Goal: Information Seeking & Learning: Find specific fact

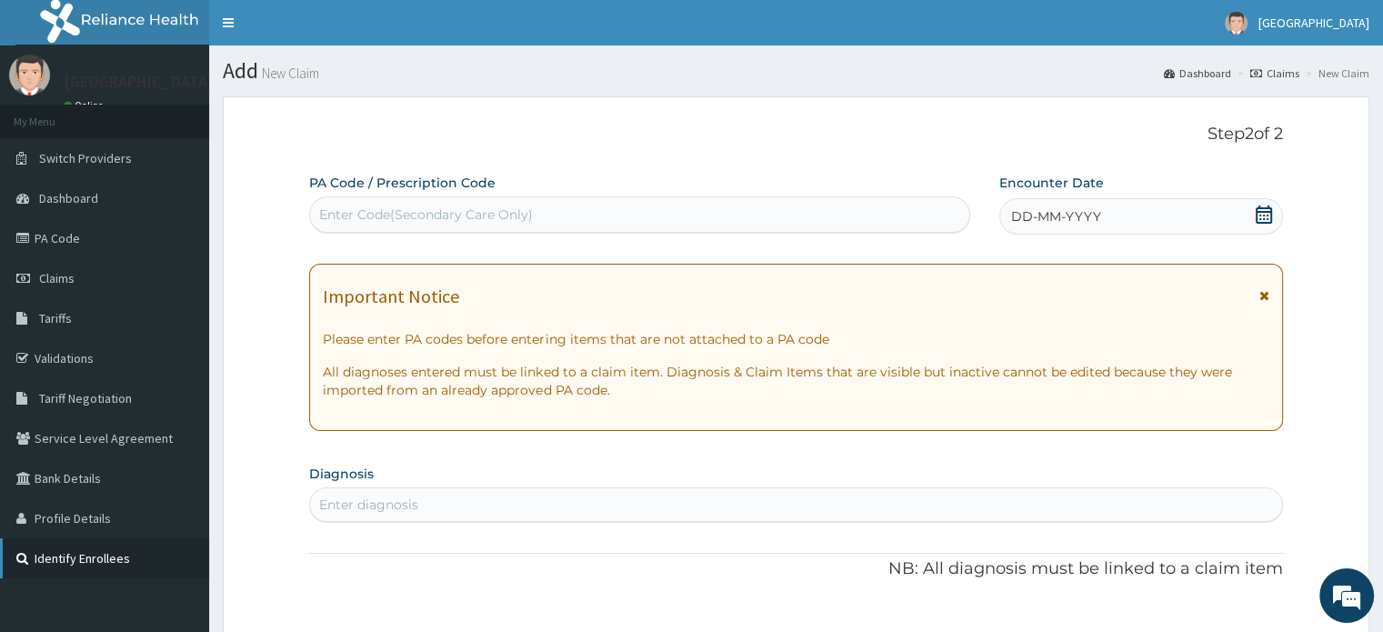
scroll to position [2, 0]
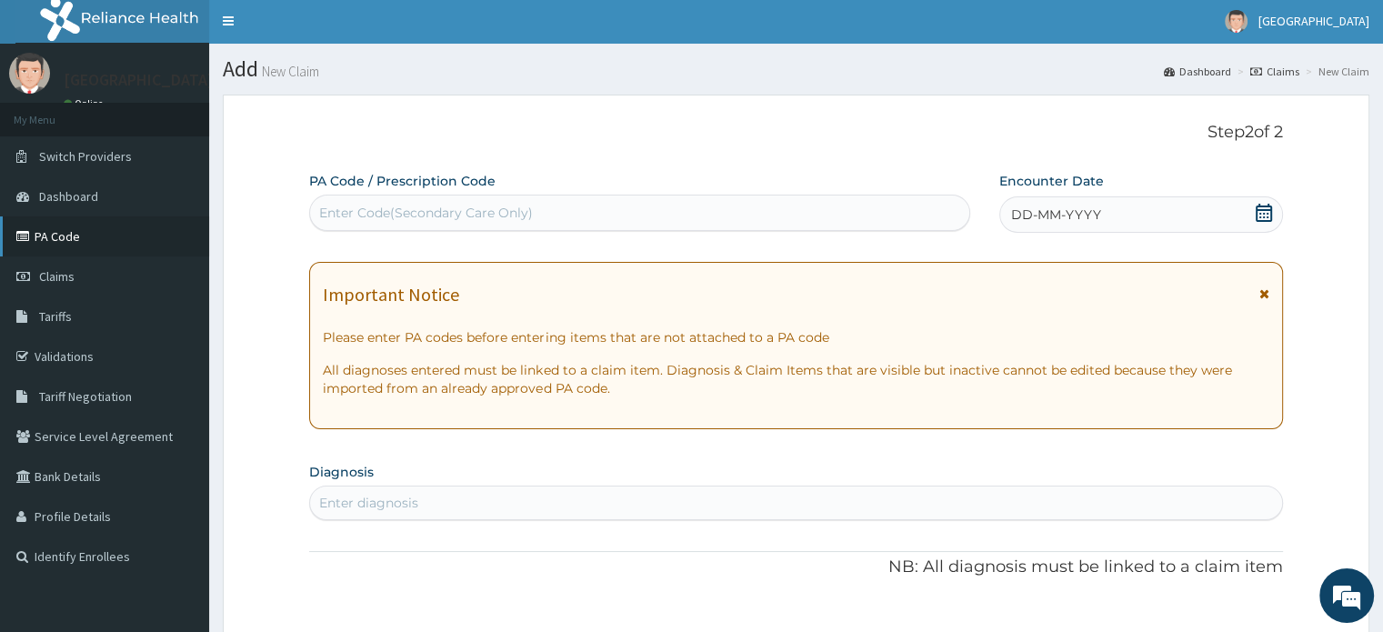
click at [94, 225] on link "PA Code" at bounding box center [104, 236] width 209 height 40
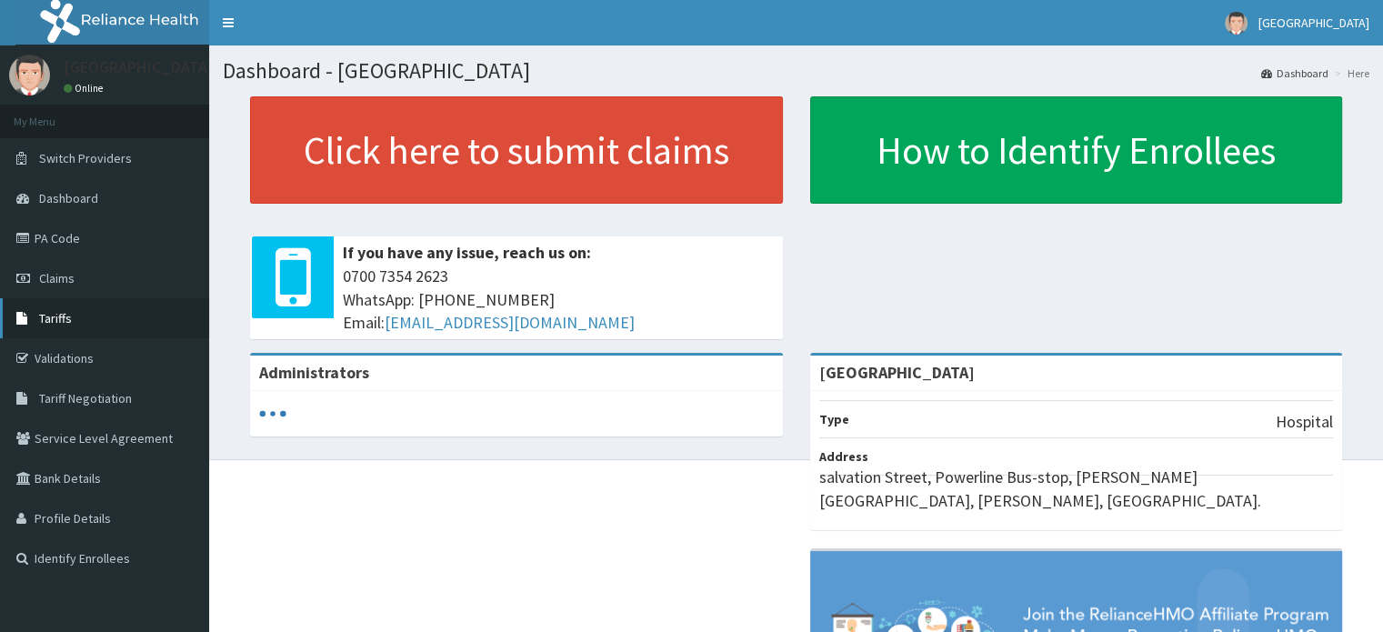
drag, startPoint x: 0, startPoint y: 0, endPoint x: 73, endPoint y: 320, distance: 328.1
click at [73, 320] on link "Tariffs" at bounding box center [104, 318] width 209 height 40
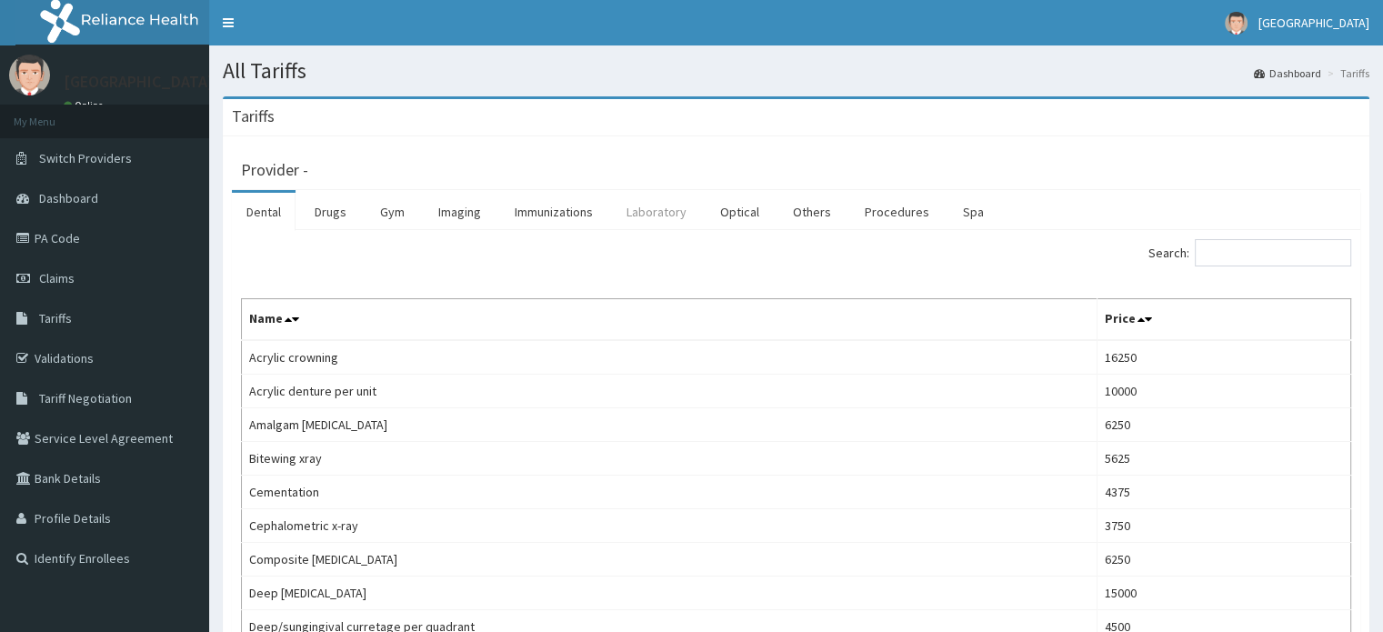
click at [652, 210] on link "Laboratory" at bounding box center [656, 212] width 89 height 38
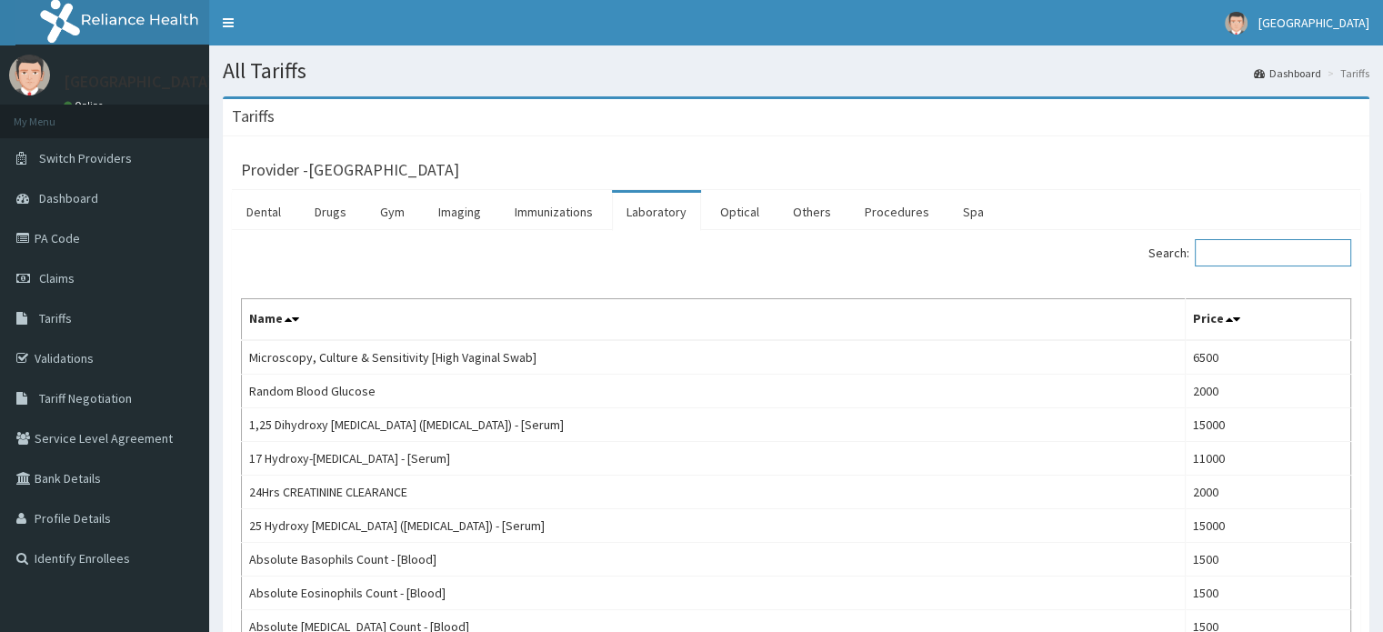
click at [1249, 253] on input "Search:" at bounding box center [1272, 252] width 156 height 27
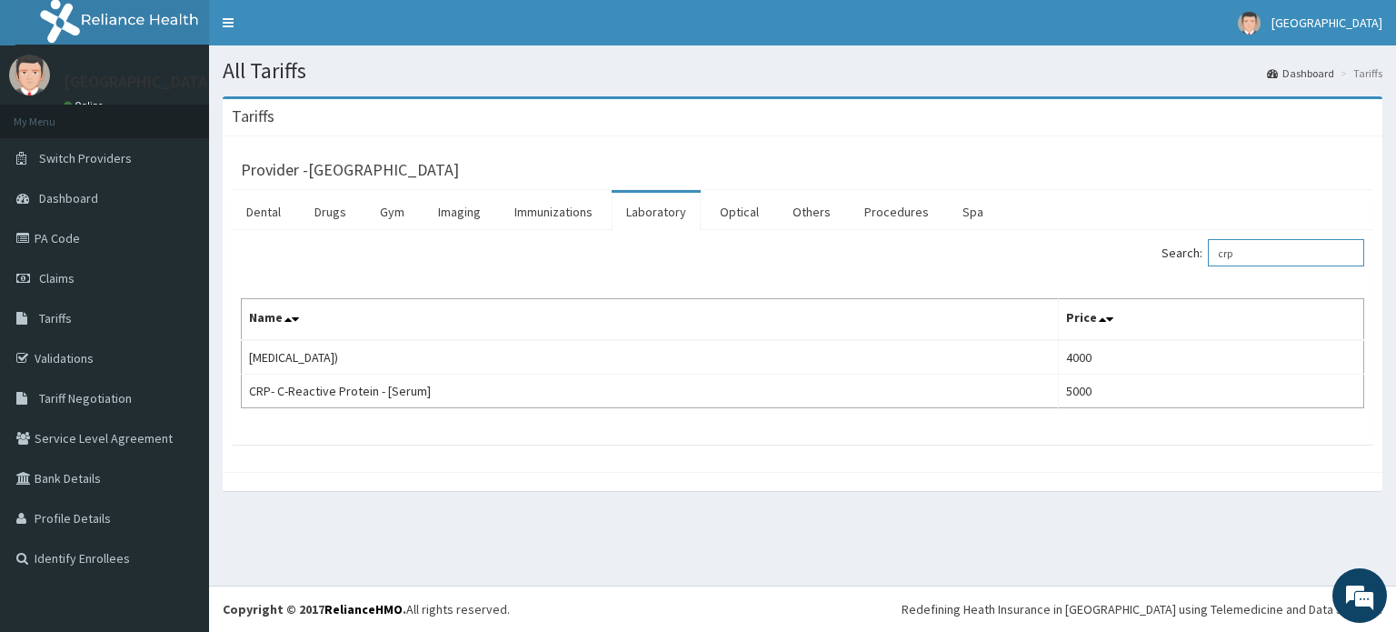
click at [1282, 250] on input "crp" at bounding box center [1286, 252] width 156 height 27
type input "c"
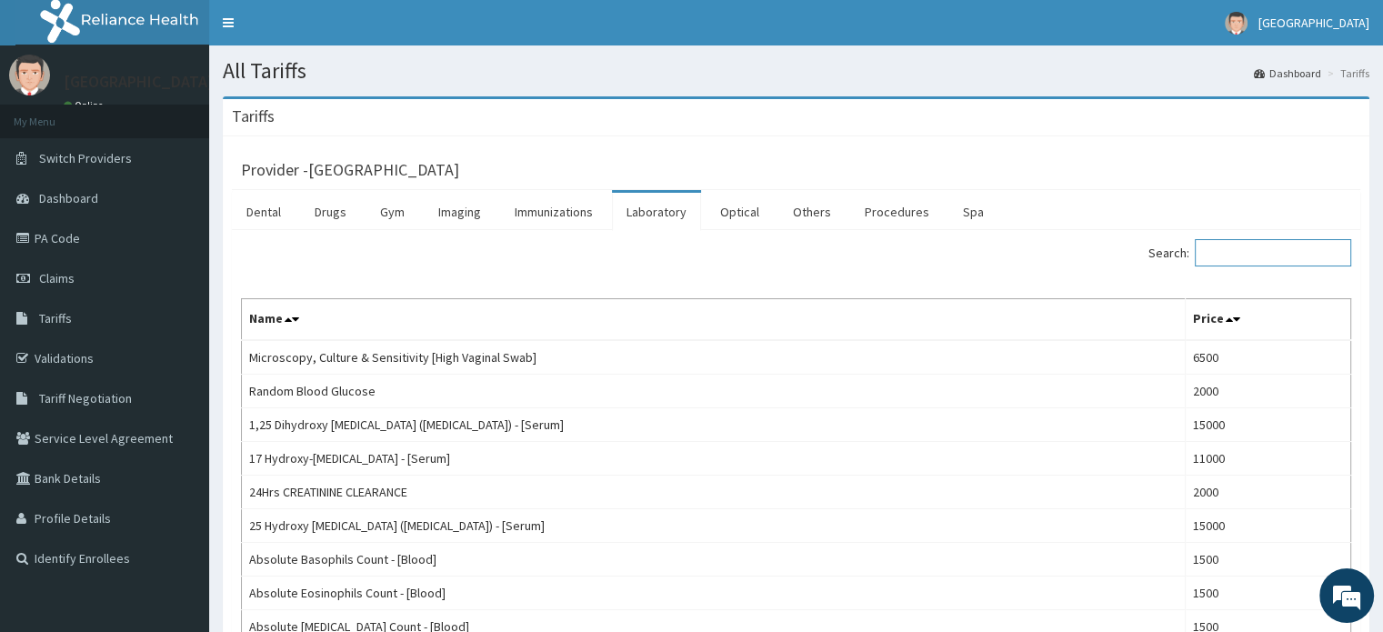
click at [1279, 250] on input "Search:" at bounding box center [1272, 252] width 156 height 27
click at [882, 211] on link "Procedures" at bounding box center [897, 212] width 94 height 38
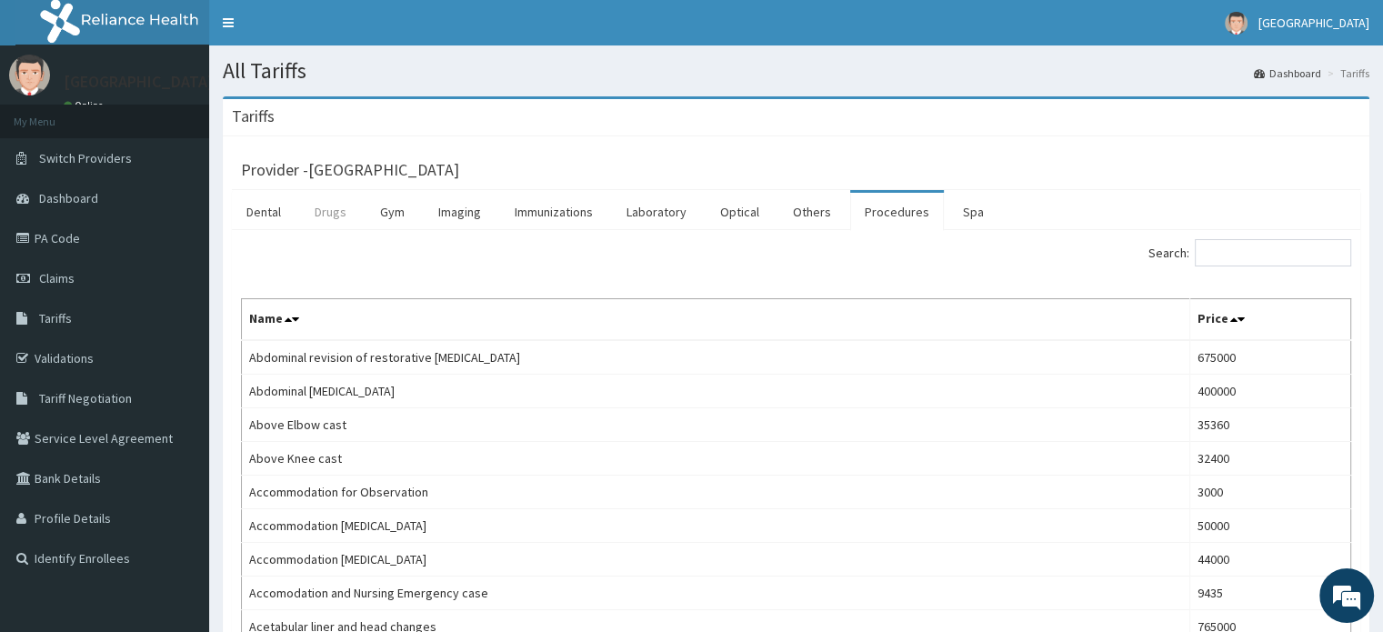
click at [331, 204] on link "Drugs" at bounding box center [330, 212] width 61 height 38
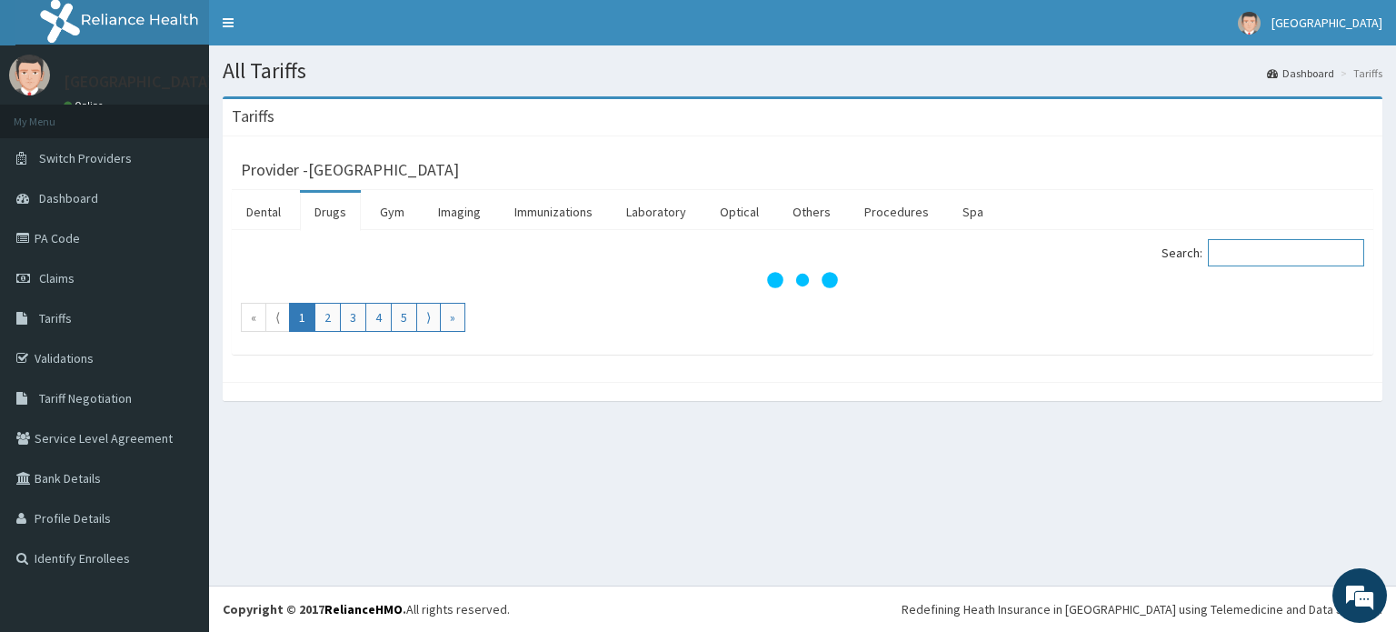
click at [1280, 265] on input "Search:" at bounding box center [1286, 252] width 156 height 27
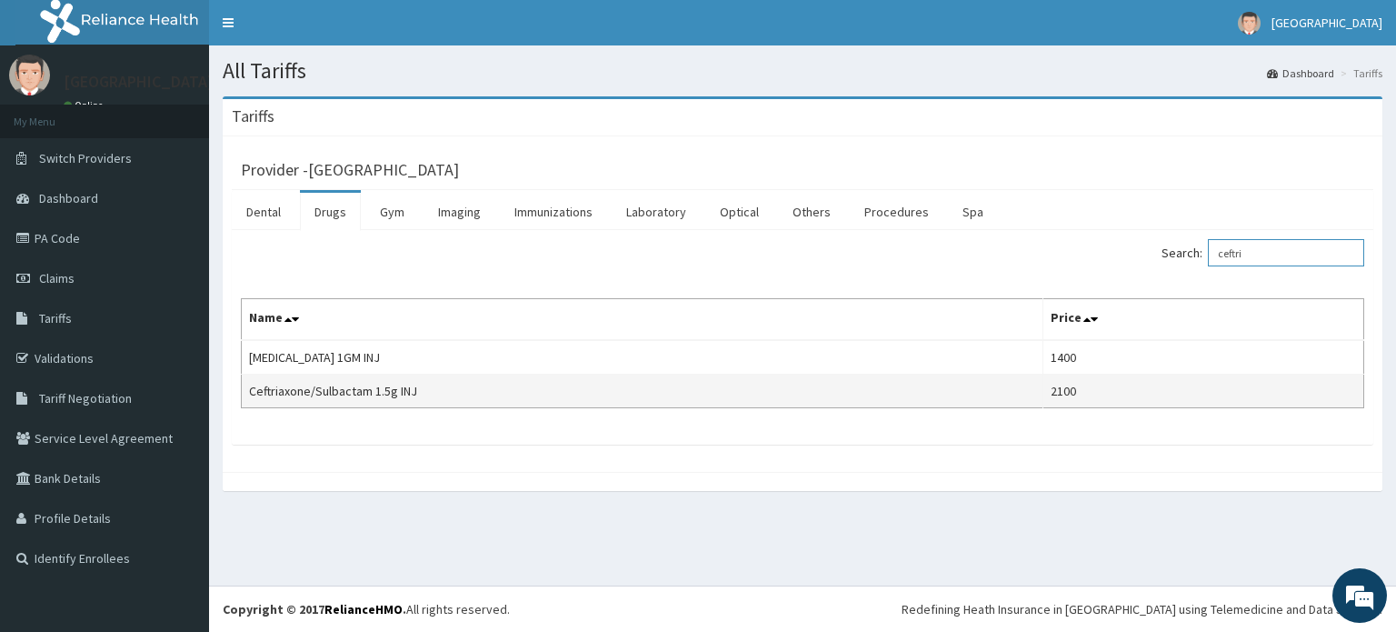
type input "ceftri"
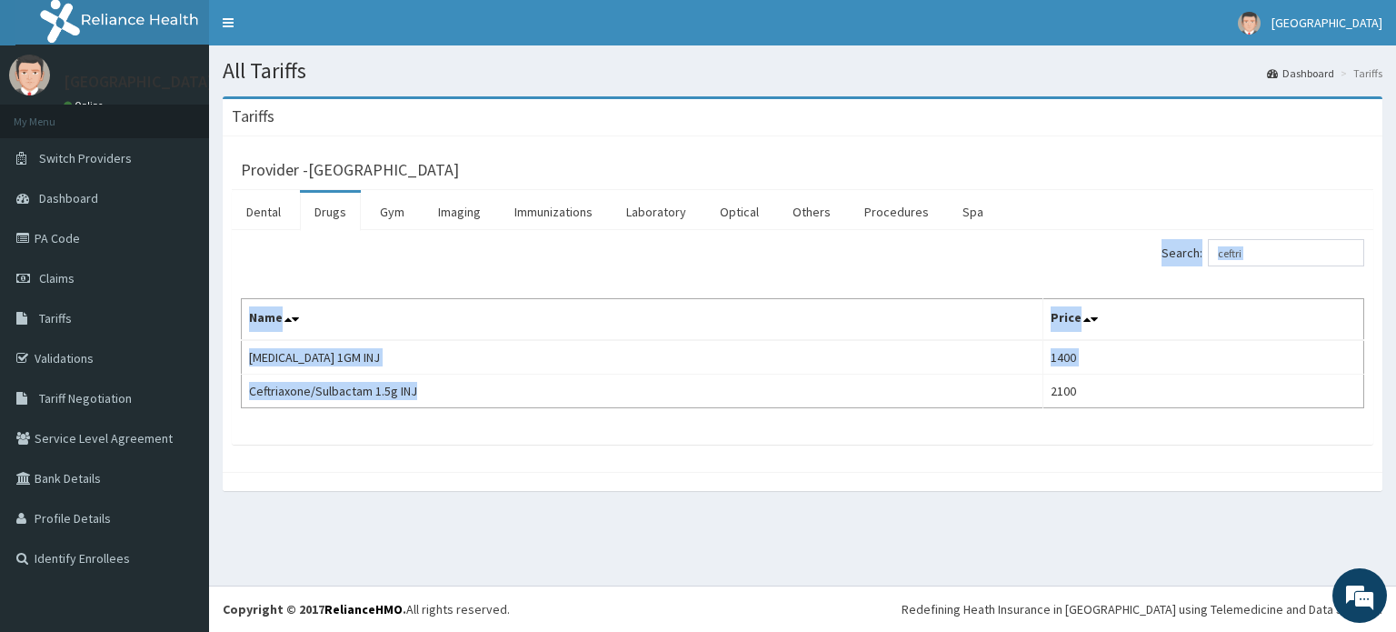
drag, startPoint x: 419, startPoint y: 385, endPoint x: 240, endPoint y: 388, distance: 179.1
click at [240, 388] on div "Search: ceftri Name Price CEFTRIAXONE 1GM INJ 1400 Ceftriaxone/Sulbactam 1.5g I…" at bounding box center [803, 337] width 1142 height 215
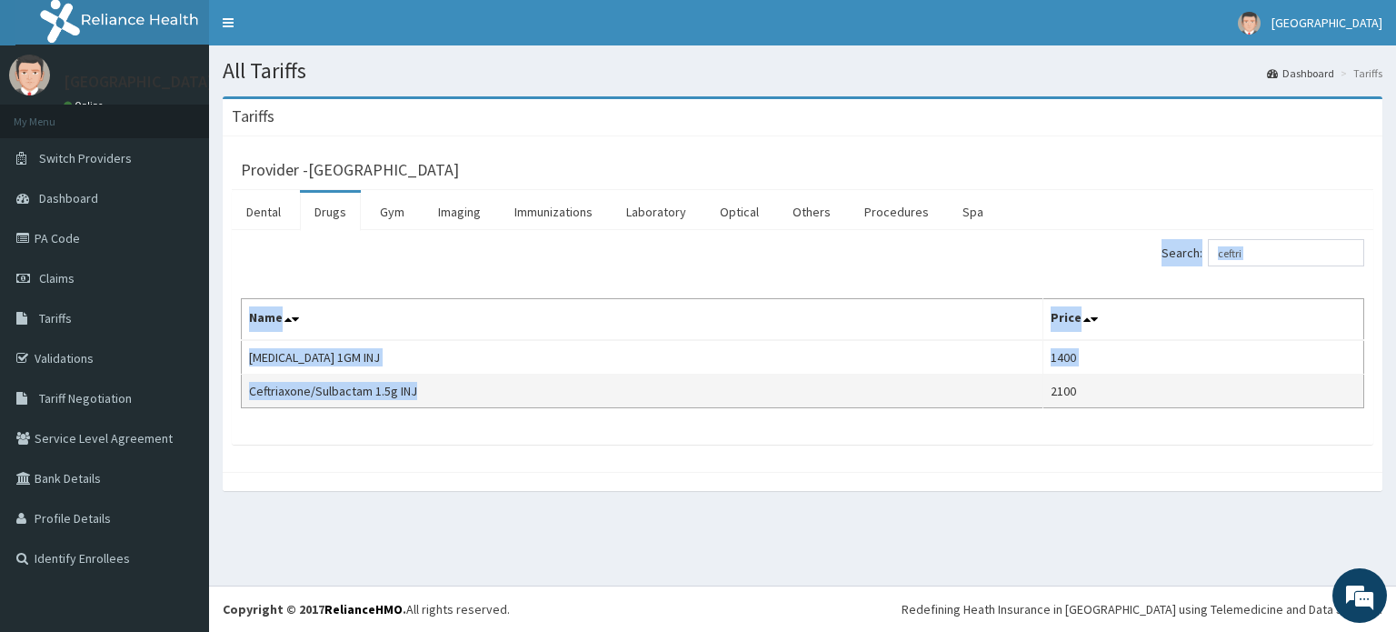
click at [530, 396] on td "Ceftriaxone/Sulbactam 1.5g INJ" at bounding box center [643, 392] width 802 height 34
